Goal: Check status: Check status

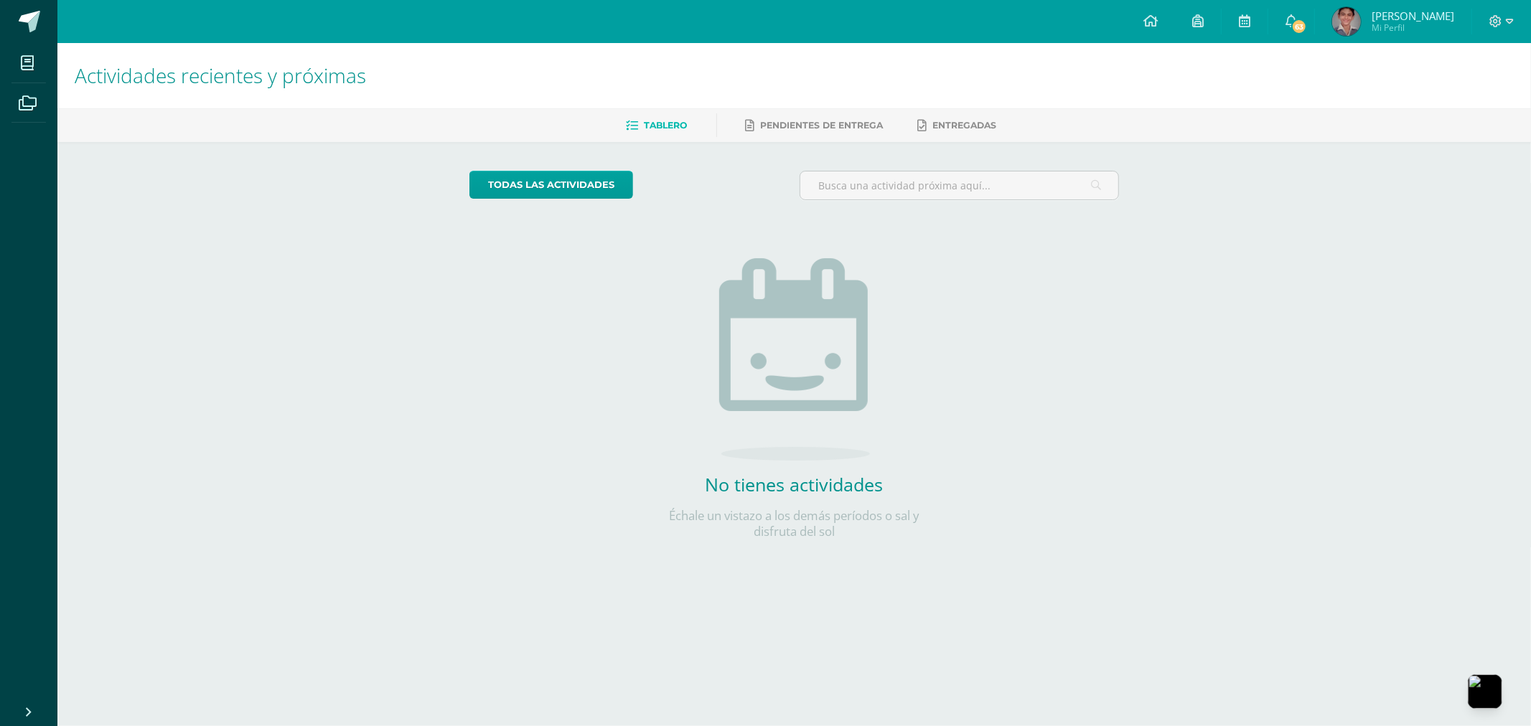
click at [1343, 31] on img at bounding box center [1346, 21] width 29 height 29
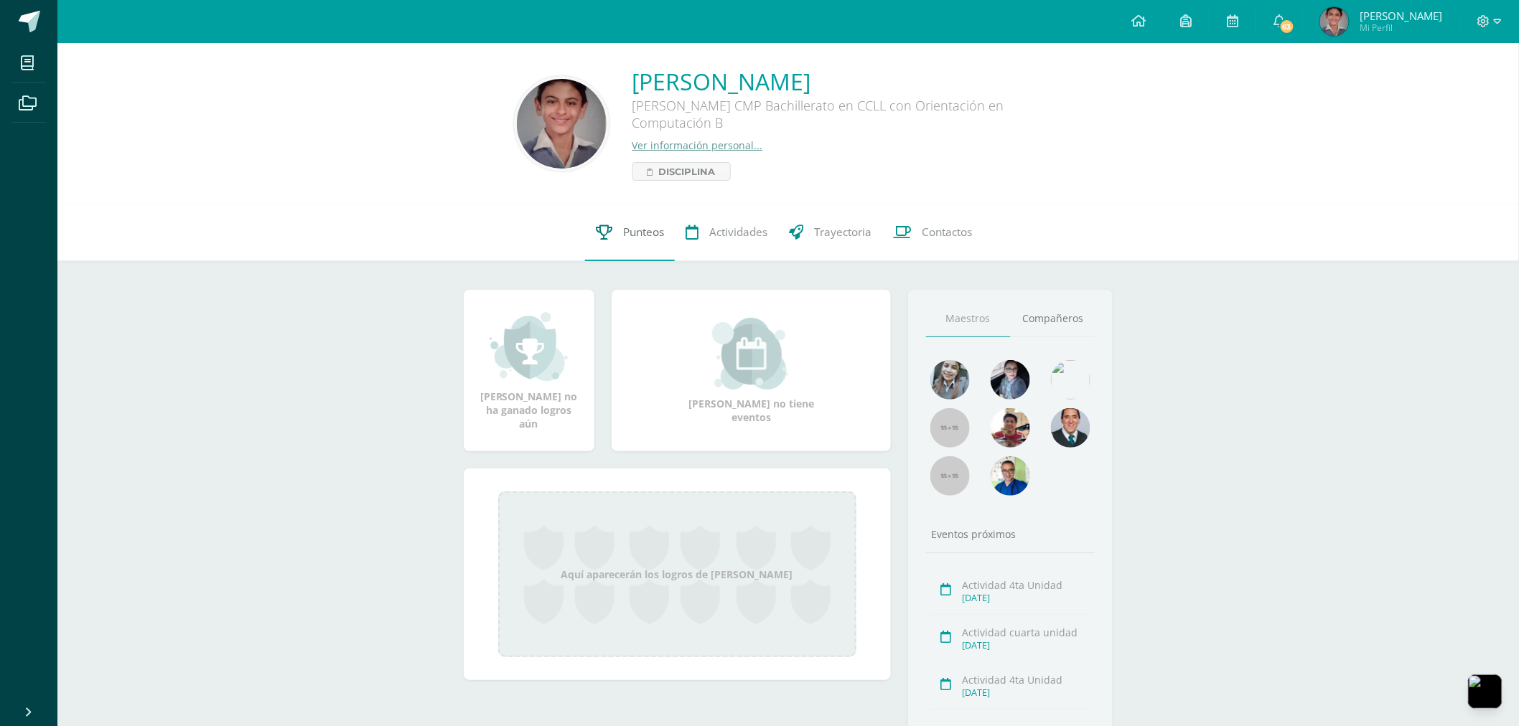
click at [594, 252] on link "Punteos" at bounding box center [630, 232] width 90 height 57
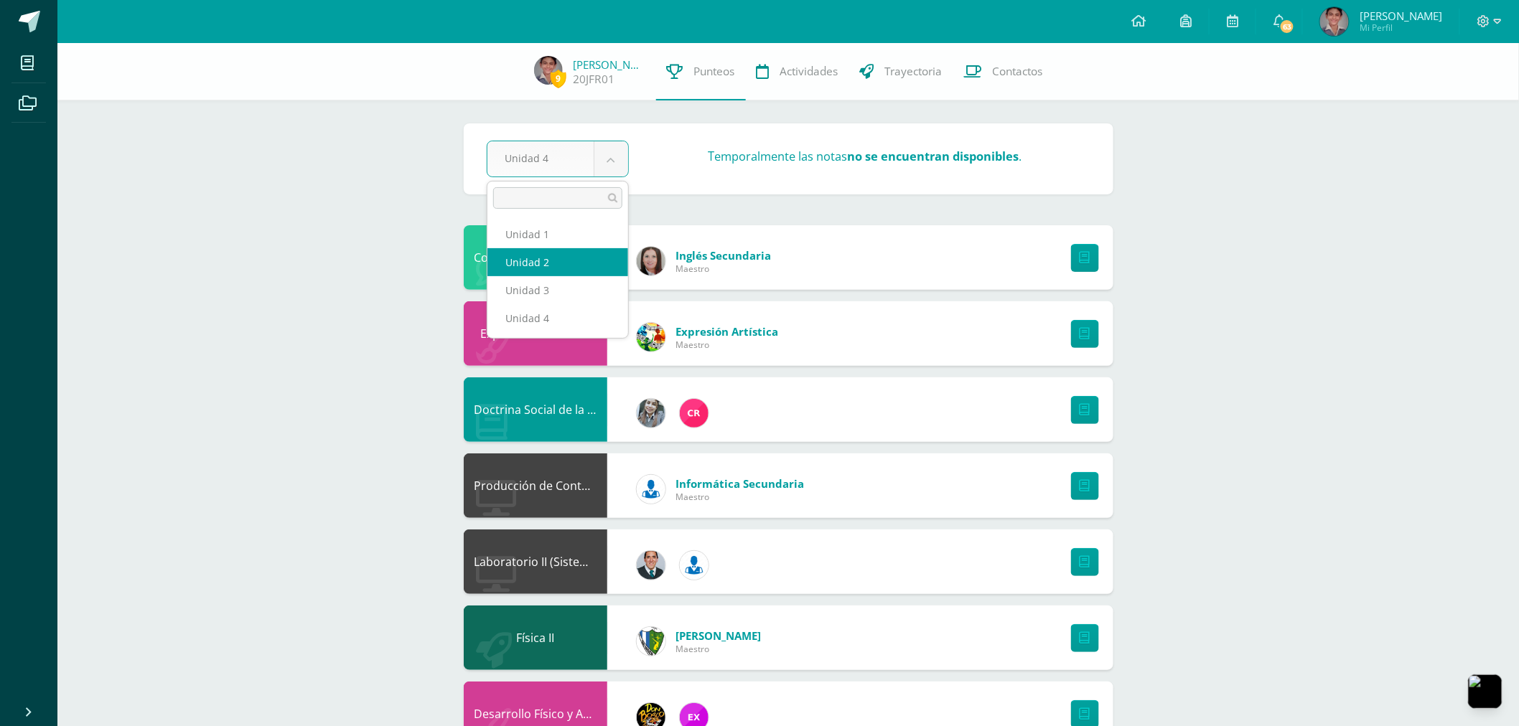
select select "Unidad 2"
